Goal: Entertainment & Leisure: Consume media (video, audio)

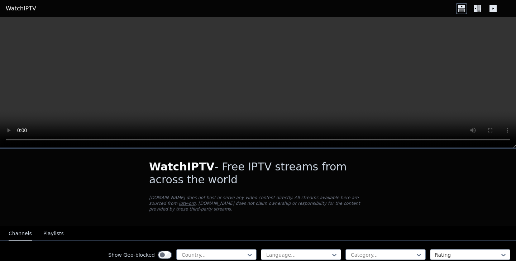
scroll to position [64, 0]
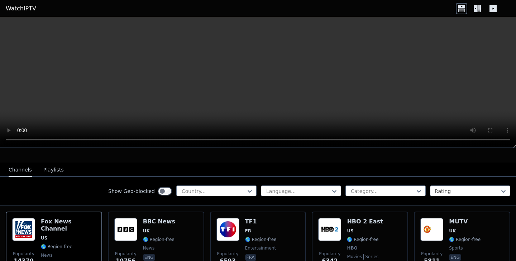
click at [49, 169] on button "Playlists" at bounding box center [53, 170] width 20 height 14
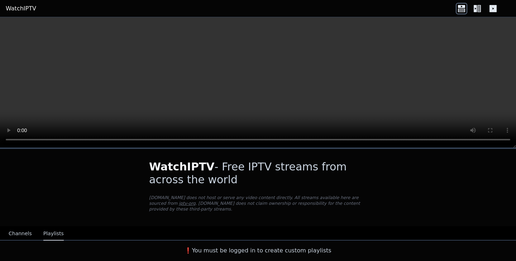
scroll to position [0, 0]
click at [20, 232] on button "Channels" at bounding box center [20, 234] width 23 height 14
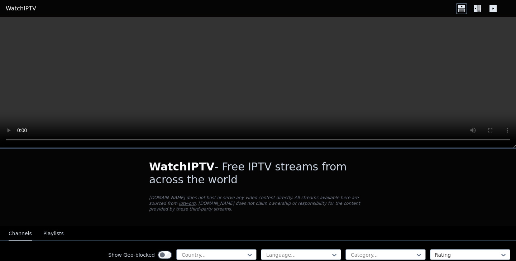
scroll to position [105, 0]
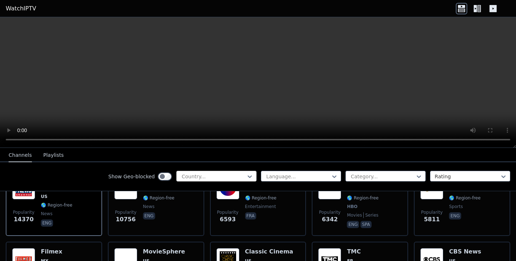
click at [228, 172] on div "Country..." at bounding box center [216, 176] width 80 height 11
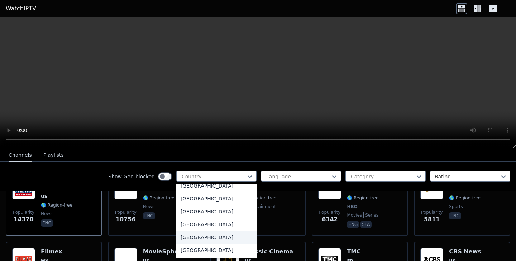
scroll to position [2474, 0]
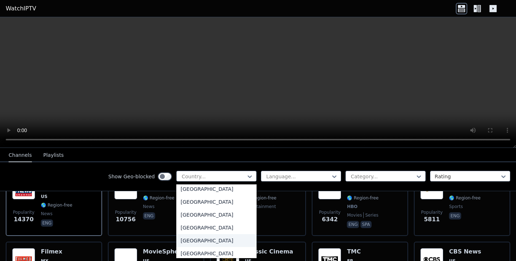
click at [206, 244] on div "[GEOGRAPHIC_DATA]" at bounding box center [216, 240] width 80 height 13
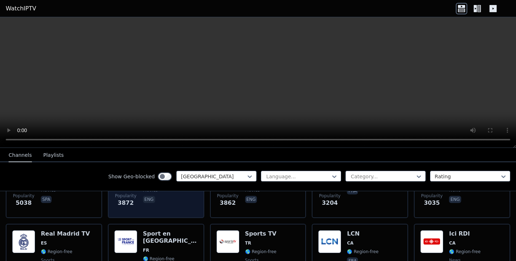
scroll to position [222, 0]
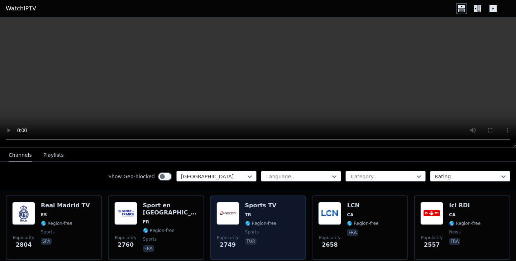
click at [255, 206] on h6 "Sports TV" at bounding box center [261, 205] width 32 height 7
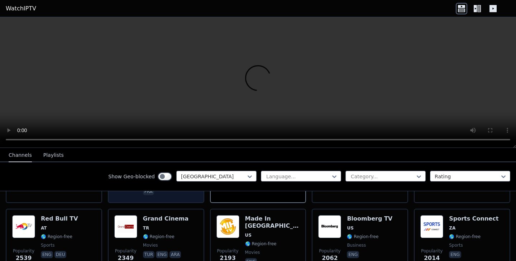
scroll to position [381, 0]
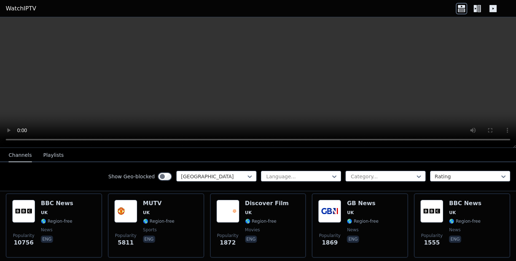
scroll to position [84, 0]
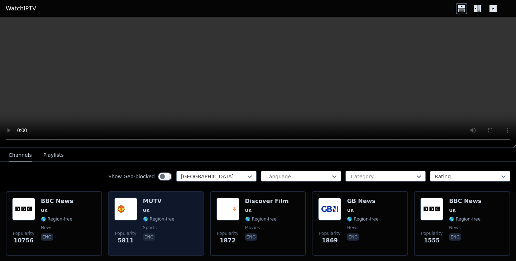
click at [190, 210] on div "Popularity 5811 MUTV [GEOGRAPHIC_DATA] 🌎 Region-free sports eng" at bounding box center [155, 224] width 83 height 52
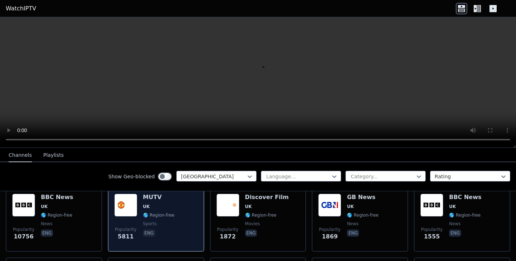
scroll to position [81, 0]
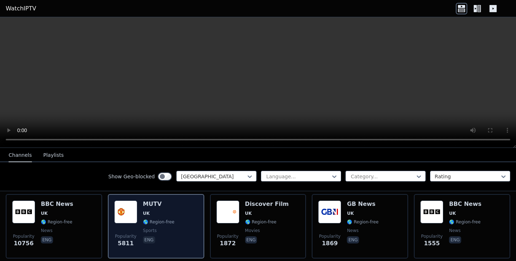
click at [177, 220] on div "Popularity 5811 MUTV [GEOGRAPHIC_DATA] 🌎 Region-free sports eng" at bounding box center [155, 227] width 83 height 52
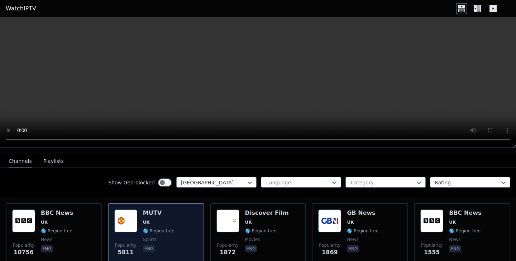
scroll to position [99, 0]
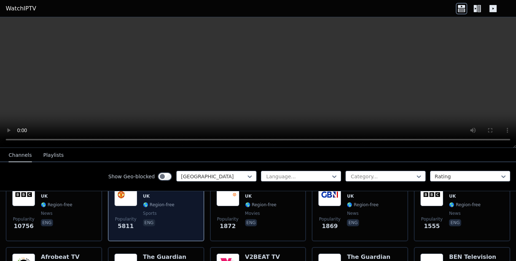
click at [178, 214] on div "Popularity 5811 MUTV [GEOGRAPHIC_DATA] 🌎 Region-free sports eng" at bounding box center [155, 209] width 83 height 52
click at [169, 204] on span "🌎 Region-free" at bounding box center [159, 205] width 32 height 6
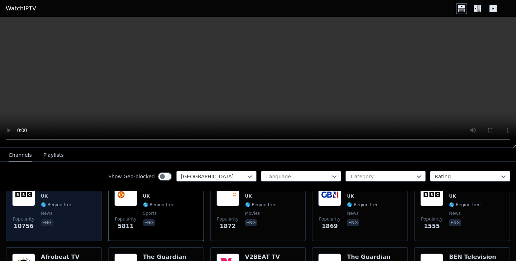
click at [64, 207] on span "🌎 Region-free" at bounding box center [57, 205] width 32 height 6
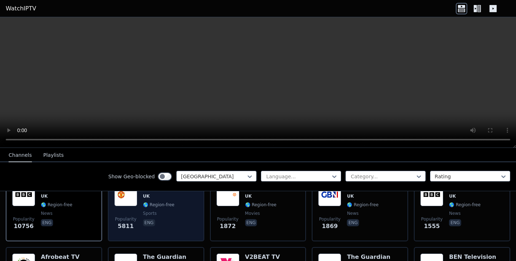
click at [184, 214] on div "Popularity 5811 MUTV [GEOGRAPHIC_DATA] 🌎 Region-free sports eng" at bounding box center [155, 209] width 83 height 52
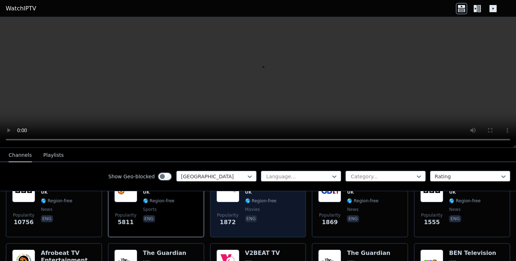
scroll to position [0, 0]
